Goal: Book appointment/travel/reservation

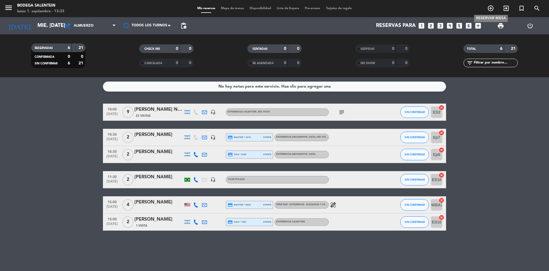
click at [493, 9] on icon "add_circle_outline" at bounding box center [490, 8] width 7 height 7
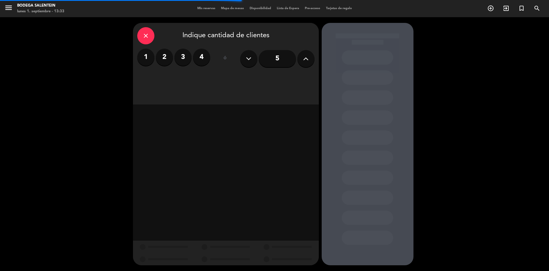
click at [167, 58] on label "2" at bounding box center [164, 57] width 17 height 17
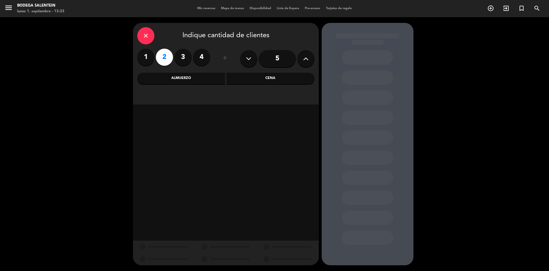
click at [201, 77] on div "Almuerzo" at bounding box center [181, 78] width 88 height 11
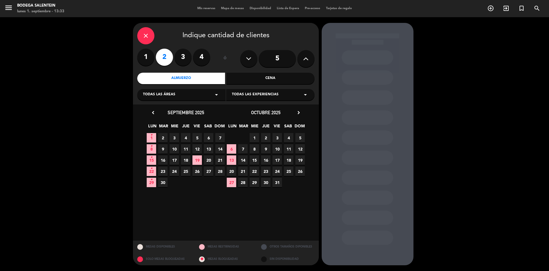
click at [276, 94] on span "Todas las experiencias" at bounding box center [255, 95] width 47 height 6
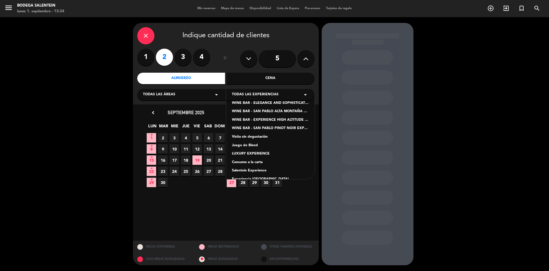
scroll to position [49, 0]
click at [256, 154] on div "LUXURY EXPERIENCE" at bounding box center [270, 153] width 77 height 6
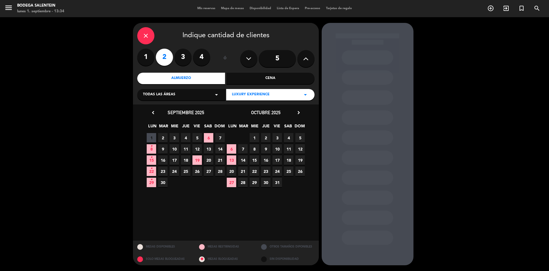
click at [220, 170] on span "28" at bounding box center [219, 170] width 9 height 9
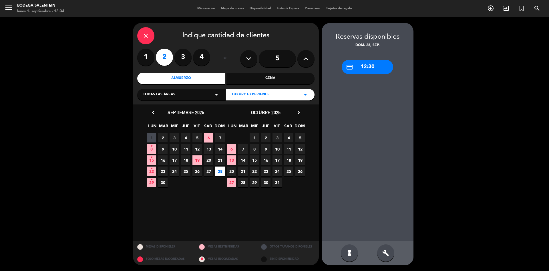
click at [373, 65] on div "credit_card 12:30" at bounding box center [367, 67] width 51 height 14
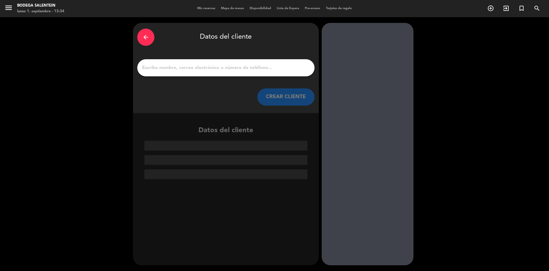
click at [198, 69] on input "1" at bounding box center [225, 68] width 169 height 8
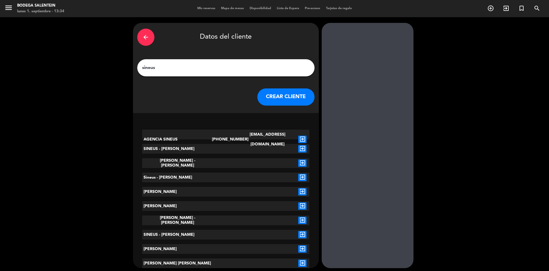
type input "sineus"
click at [300, 135] on icon "exit_to_app" at bounding box center [302, 138] width 8 height 7
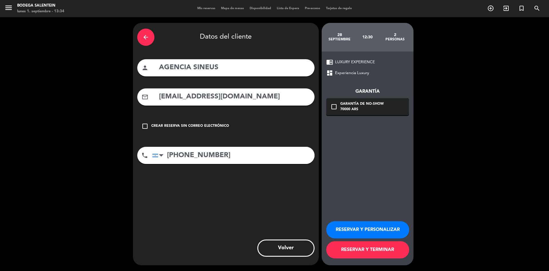
click at [352, 228] on button "RESERVAR Y PERSONALIZAR" at bounding box center [367, 229] width 83 height 17
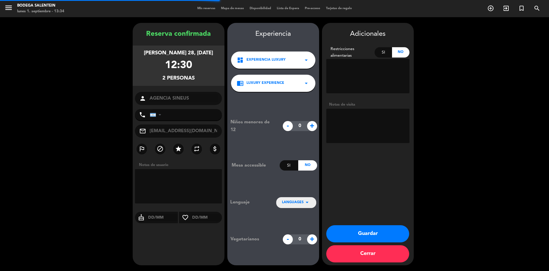
type input "[PHONE_NUMBER]"
click at [343, 119] on textarea at bounding box center [367, 126] width 83 height 34
paste textarea "[PERSON_NAME]"
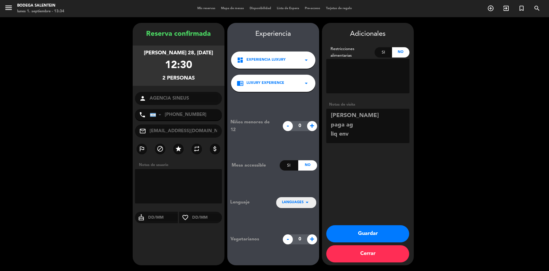
type textarea "[PERSON_NAME] paga ag liq env"
click at [361, 232] on button "Guardar" at bounding box center [367, 233] width 83 height 17
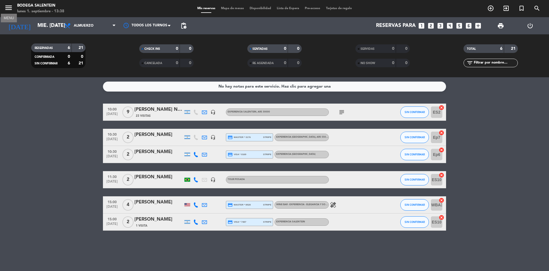
click at [10, 9] on icon "menu" at bounding box center [8, 7] width 9 height 9
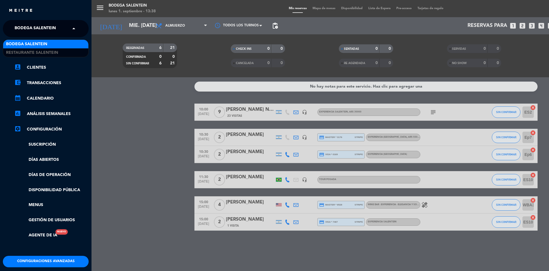
click at [41, 30] on span "Bodega Salentein" at bounding box center [35, 29] width 41 height 12
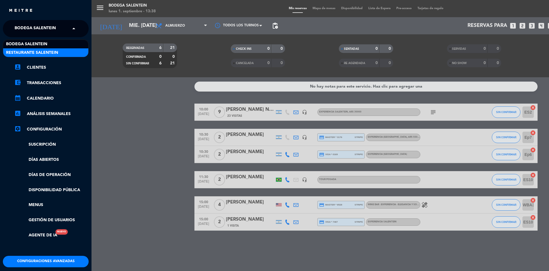
click at [40, 52] on span "Restaurante Salentein" at bounding box center [32, 52] width 52 height 7
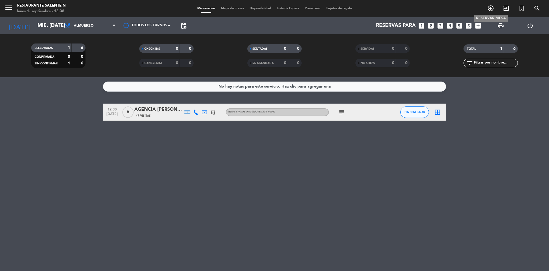
click at [492, 9] on icon "add_circle_outline" at bounding box center [490, 8] width 7 height 7
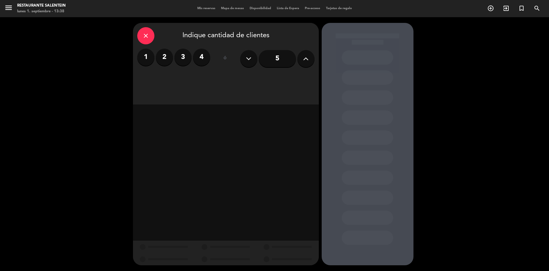
click at [165, 55] on label "2" at bounding box center [164, 57] width 17 height 17
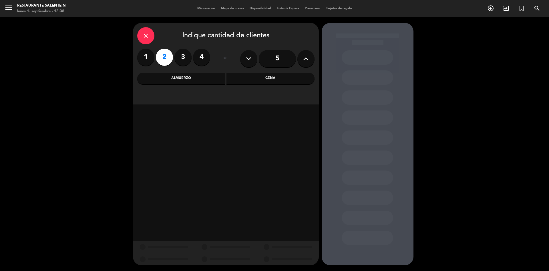
click at [183, 77] on div "Almuerzo" at bounding box center [181, 78] width 88 height 11
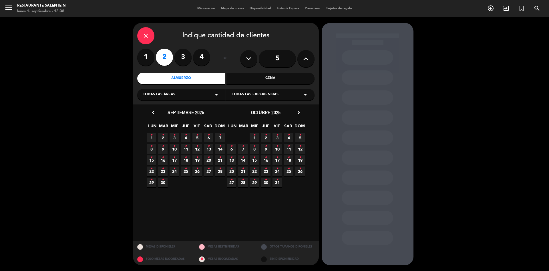
click at [168, 96] on span "Todas las áreas" at bounding box center [159, 95] width 32 height 6
click at [155, 127] on div "Salentein" at bounding box center [181, 126] width 77 height 6
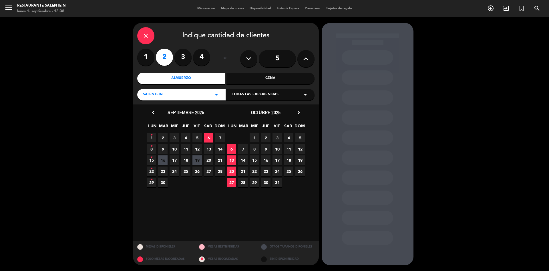
click at [258, 92] on span "Todas las experiencias" at bounding box center [255, 95] width 47 height 6
click at [253, 134] on div "Menu 4 pasos operadores" at bounding box center [270, 134] width 77 height 6
click at [301, 149] on span "12" at bounding box center [299, 148] width 9 height 9
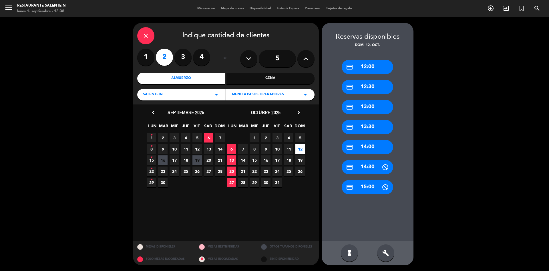
click at [370, 146] on div "credit_card 14:00" at bounding box center [367, 147] width 51 height 14
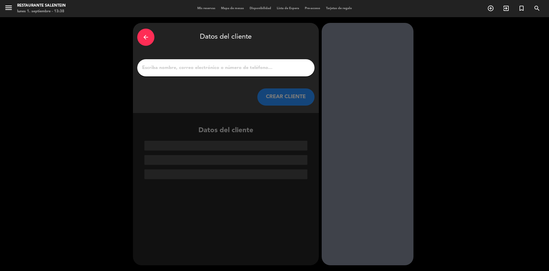
click at [224, 66] on input "1" at bounding box center [225, 68] width 169 height 8
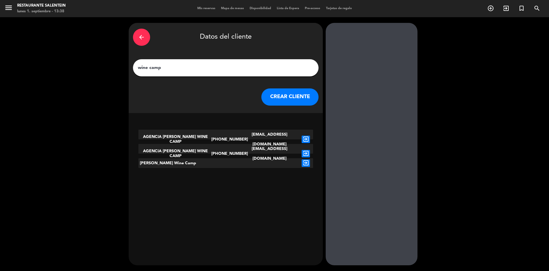
type input "wine camp"
click at [302, 136] on icon "exit_to_app" at bounding box center [306, 138] width 8 height 7
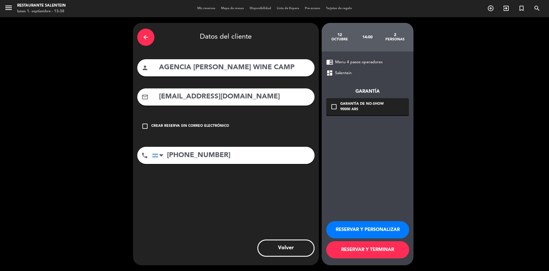
click at [354, 231] on button "RESERVAR Y PERSONALIZAR" at bounding box center [367, 229] width 83 height 17
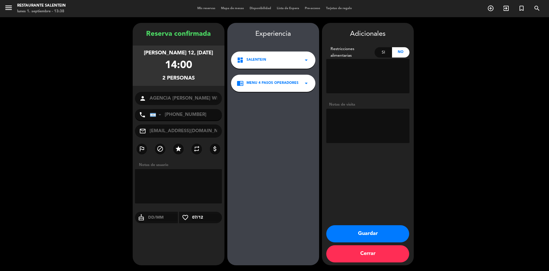
click at [344, 116] on textarea at bounding box center [367, 126] width 83 height 34
paste textarea "[PERSON_NAME]"
type textarea "[PERSON_NAME] paga ag liq env"
click at [362, 231] on button "Guardar" at bounding box center [367, 233] width 83 height 17
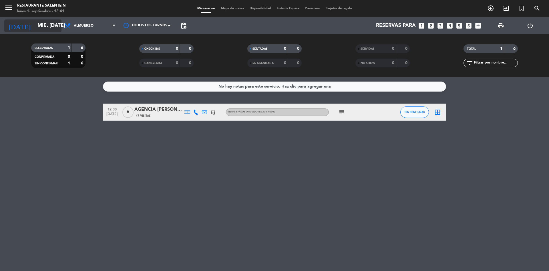
click at [35, 23] on input "mié. [DATE]" at bounding box center [68, 25] width 66 height 11
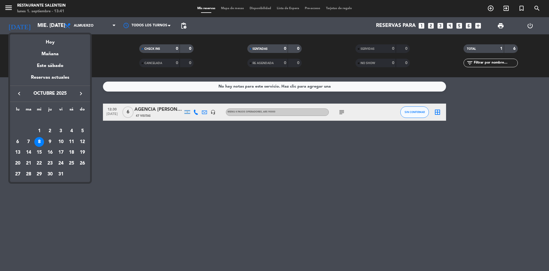
click at [82, 92] on icon "keyboard_arrow_right" at bounding box center [80, 93] width 7 height 7
click at [70, 152] on div "22" at bounding box center [72, 152] width 10 height 10
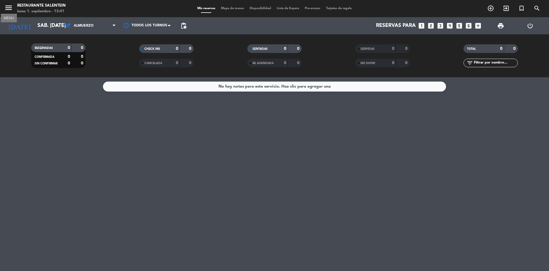
click at [10, 7] on icon "menu" at bounding box center [8, 7] width 9 height 9
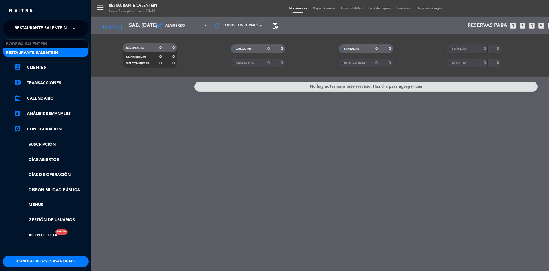
click at [21, 25] on span "Restaurante Salentein" at bounding box center [41, 29] width 52 height 12
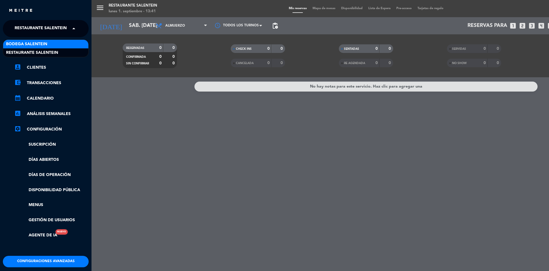
click at [21, 42] on span "Bodega Salentein" at bounding box center [26, 44] width 41 height 7
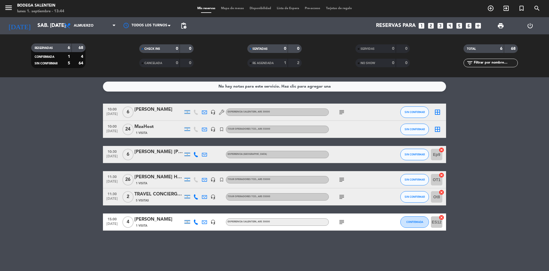
click at [214, 130] on icon "headset_mic" at bounding box center [212, 129] width 5 height 5
click at [213, 179] on icon "headset_mic" at bounding box center [212, 179] width 5 height 5
click at [343, 179] on icon "subject" at bounding box center [341, 179] width 7 height 7
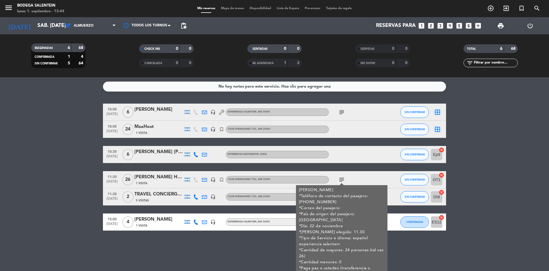
click at [343, 179] on icon "subject" at bounding box center [341, 179] width 7 height 7
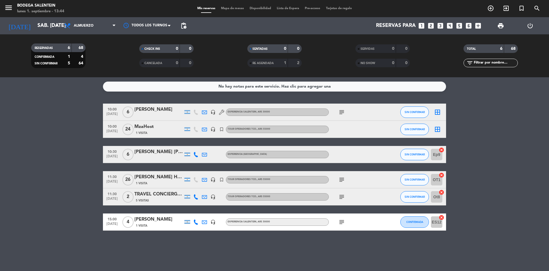
click at [154, 130] on div "1 Visita" at bounding box center [158, 132] width 49 height 5
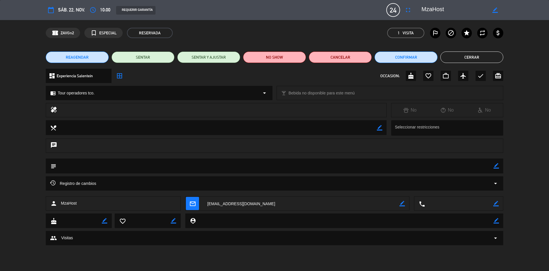
click at [471, 57] on button "Cerrar" at bounding box center [471, 56] width 63 height 11
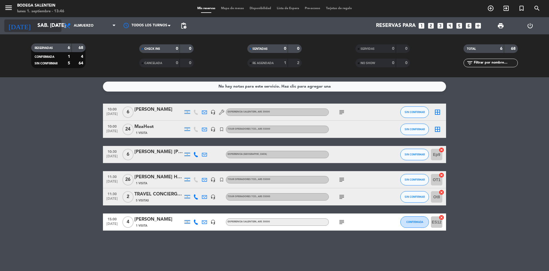
click at [45, 27] on input "sáb. [DATE]" at bounding box center [68, 25] width 66 height 11
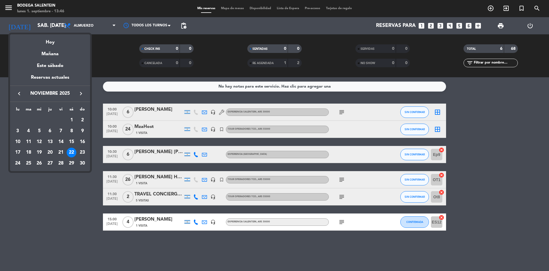
click at [19, 92] on icon "keyboard_arrow_left" at bounding box center [19, 93] width 7 height 7
click at [82, 131] on div "7" at bounding box center [82, 131] width 10 height 10
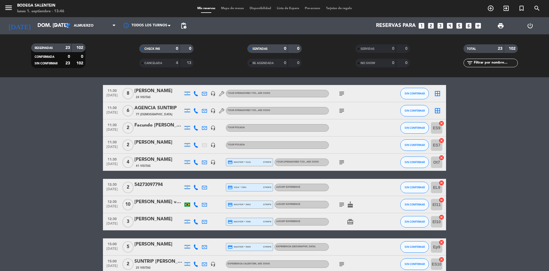
scroll to position [296, 0]
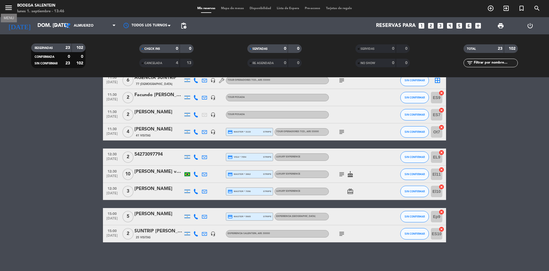
click at [8, 8] on icon "menu" at bounding box center [8, 7] width 9 height 9
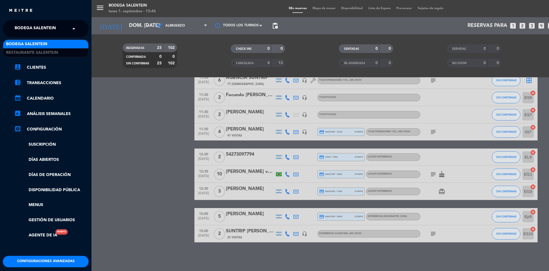
click at [28, 25] on span "Bodega Salentein" at bounding box center [35, 29] width 41 height 12
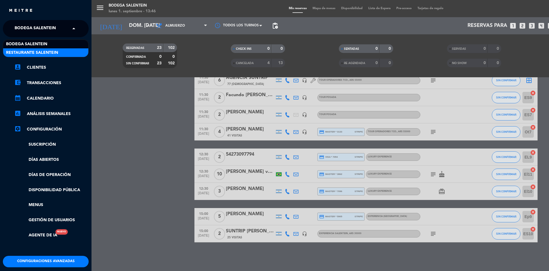
click at [33, 50] on span "Restaurante Salentein" at bounding box center [32, 52] width 52 height 7
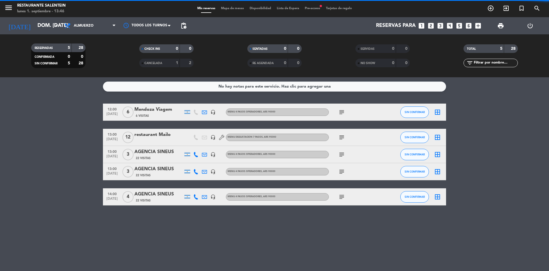
scroll to position [0, 0]
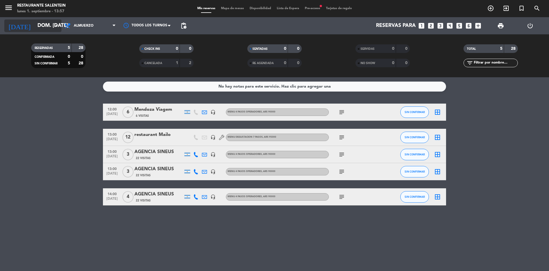
click at [35, 27] on input "dom. [DATE]" at bounding box center [68, 25] width 66 height 11
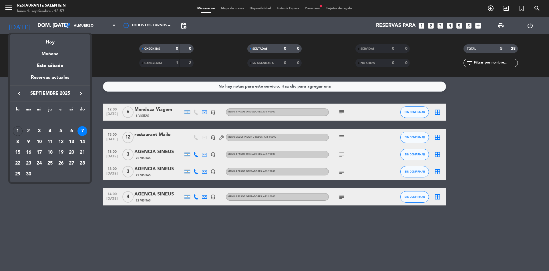
click at [82, 97] on icon "keyboard_arrow_right" at bounding box center [80, 93] width 7 height 7
click at [82, 163] on div "26" at bounding box center [82, 163] width 10 height 10
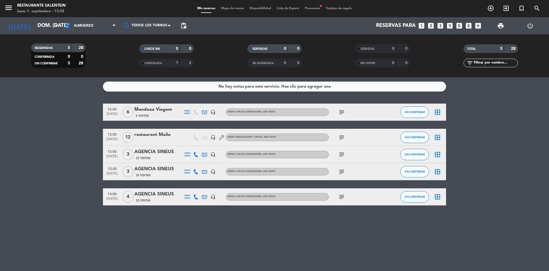
type input "dom. [DATE]"
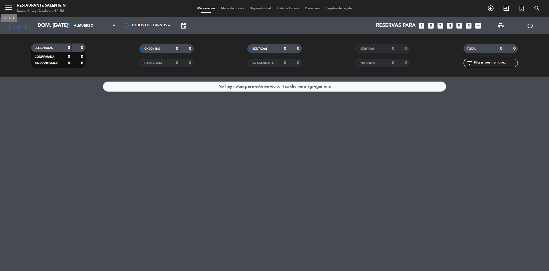
click at [11, 5] on icon "menu" at bounding box center [8, 7] width 9 height 9
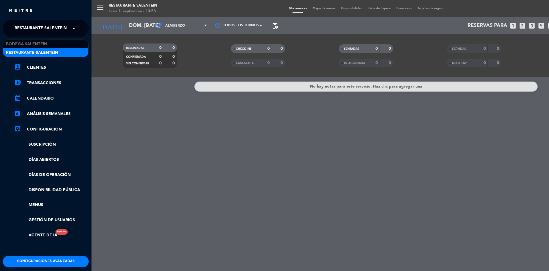
click at [23, 26] on span "Restaurante Salentein" at bounding box center [41, 29] width 52 height 12
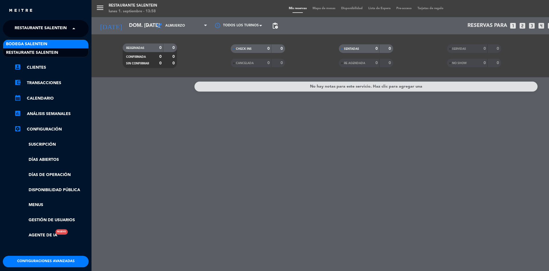
click at [24, 43] on span "Bodega Salentein" at bounding box center [26, 44] width 41 height 7
